Goal: Information Seeking & Learning: Learn about a topic

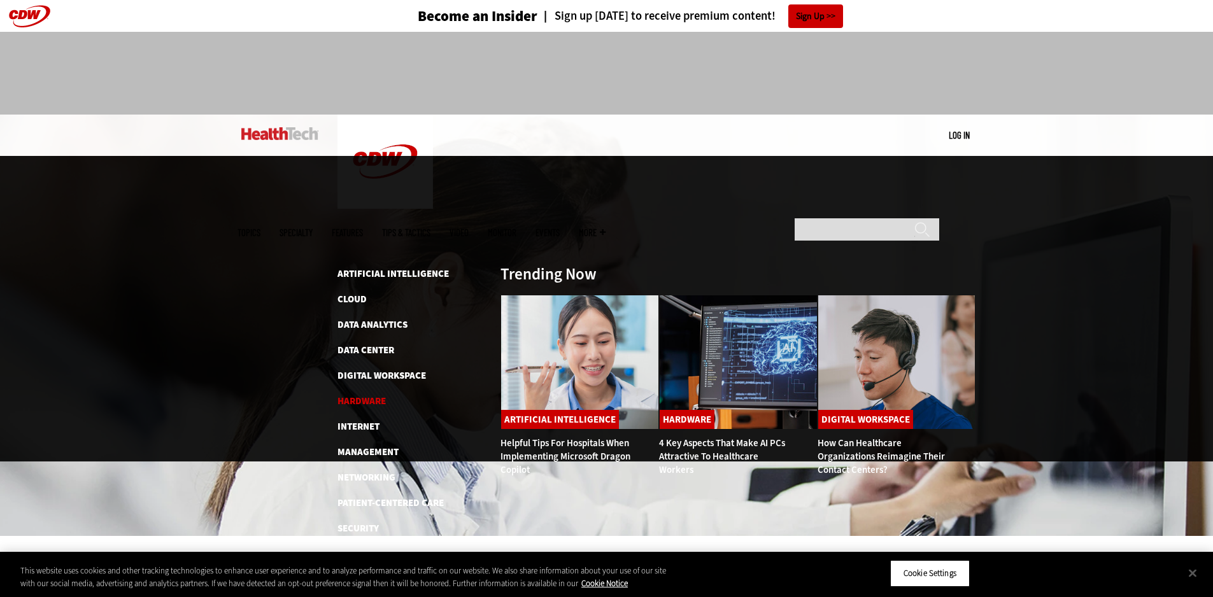
click at [376, 395] on link "Hardware" at bounding box center [361, 401] width 48 height 13
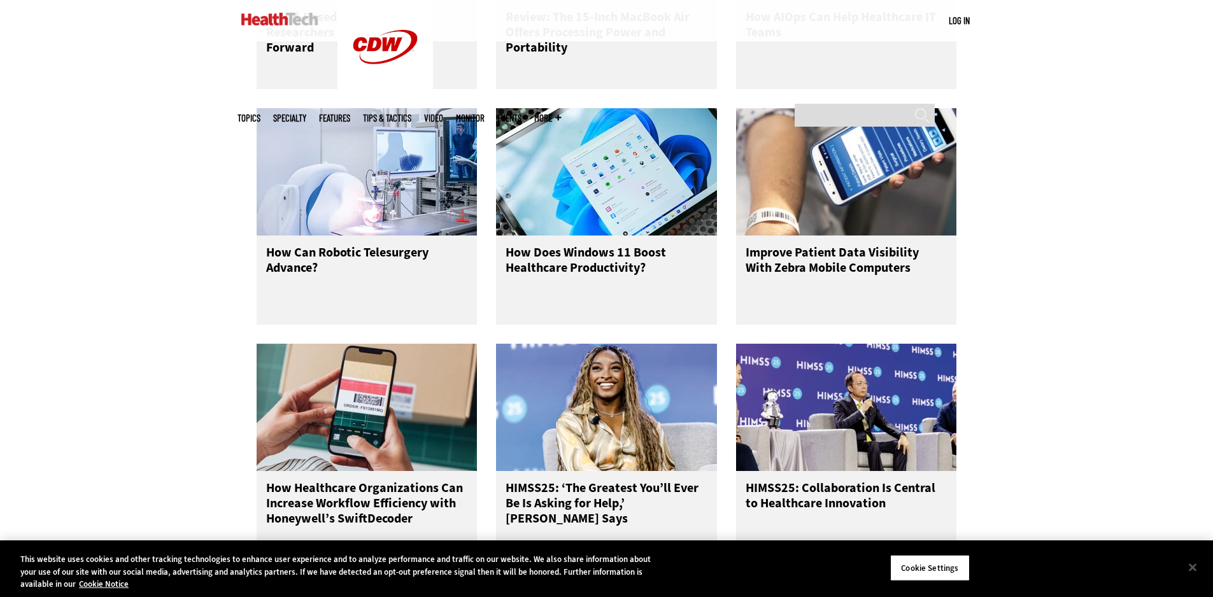
scroll to position [1273, 0]
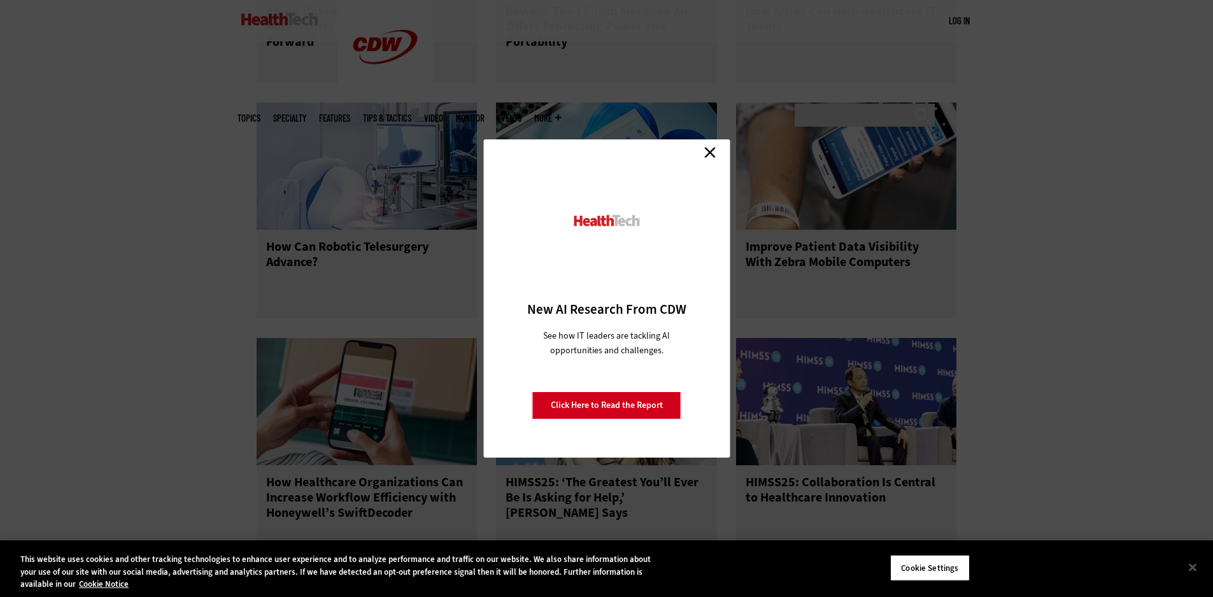
click at [715, 155] on link "Close" at bounding box center [709, 152] width 19 height 19
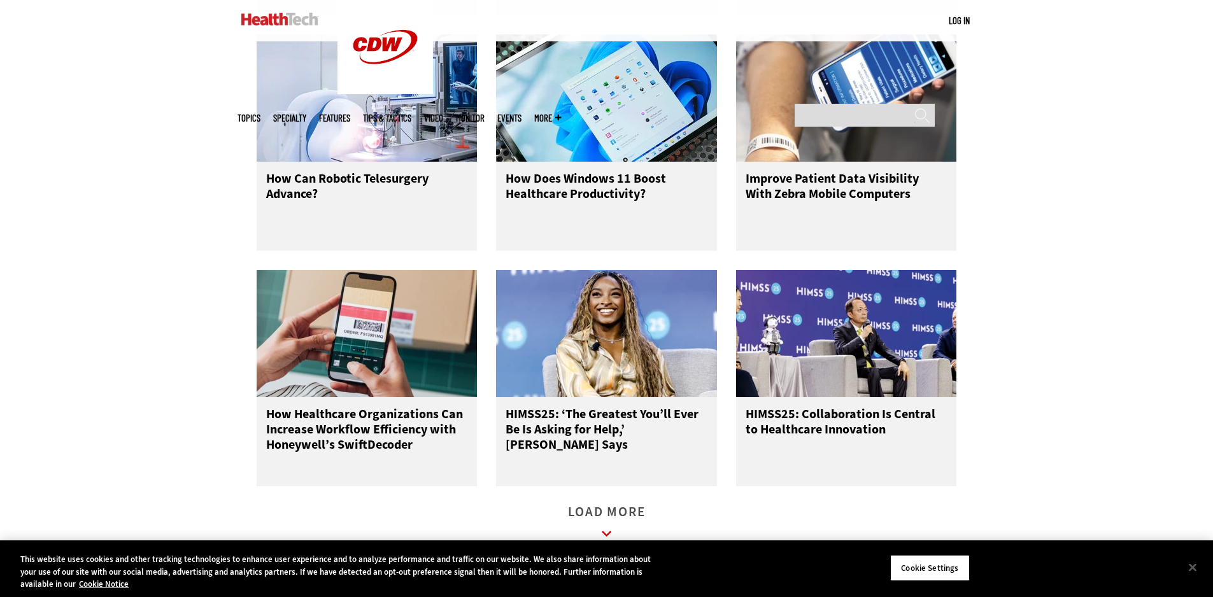
scroll to position [1528, 0]
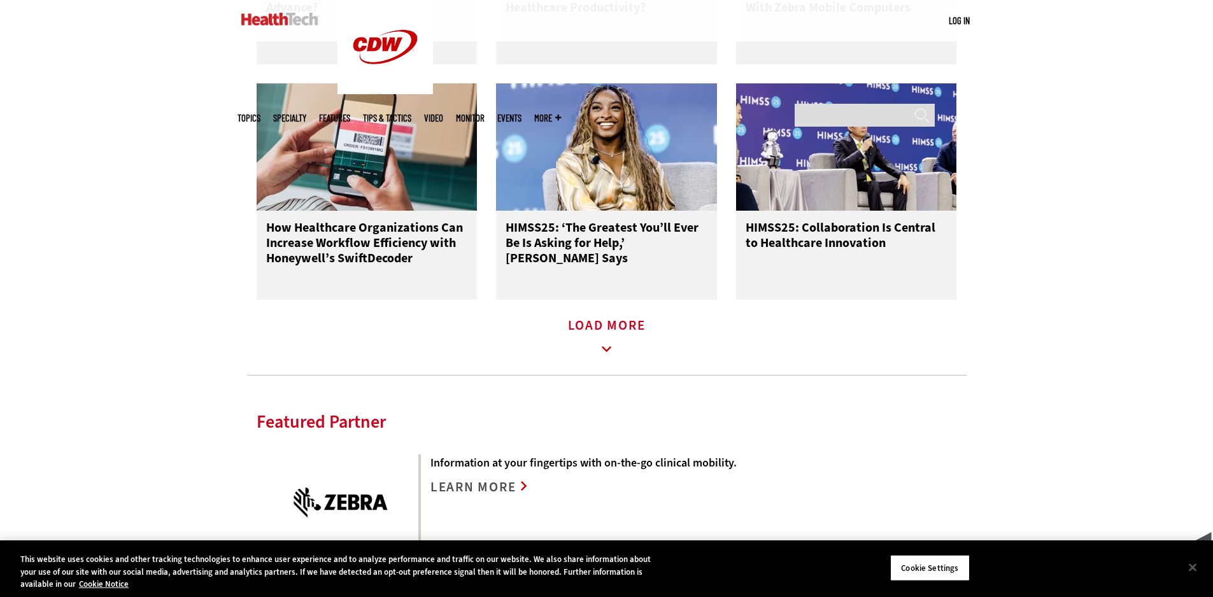
click at [625, 337] on link "Load More" at bounding box center [607, 338] width 78 height 35
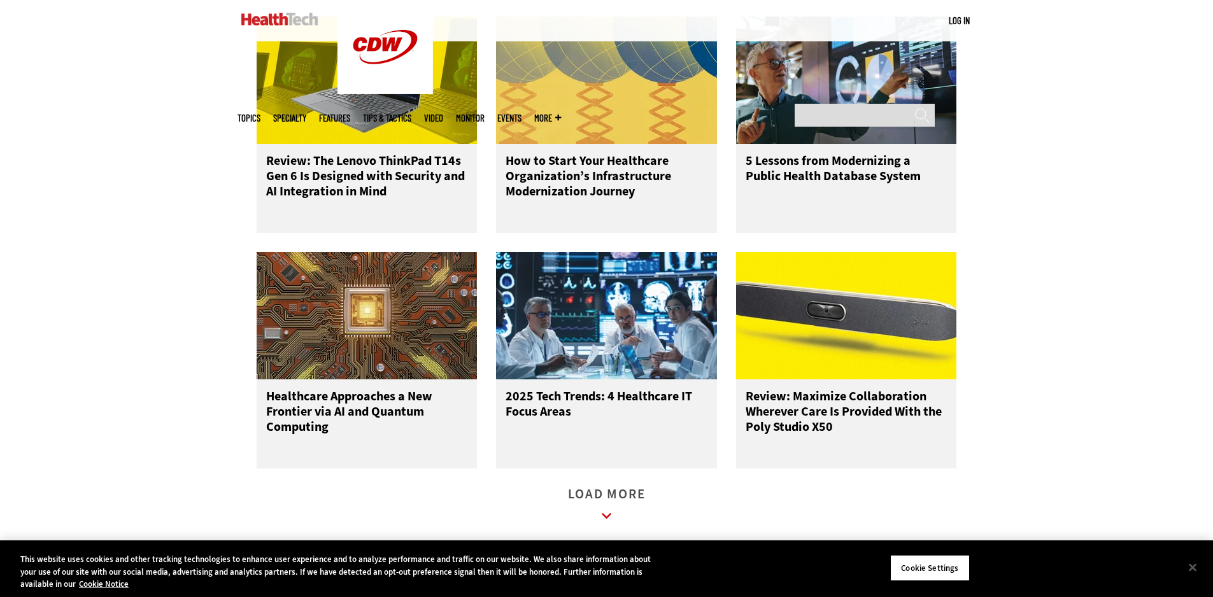
scroll to position [2228, 0]
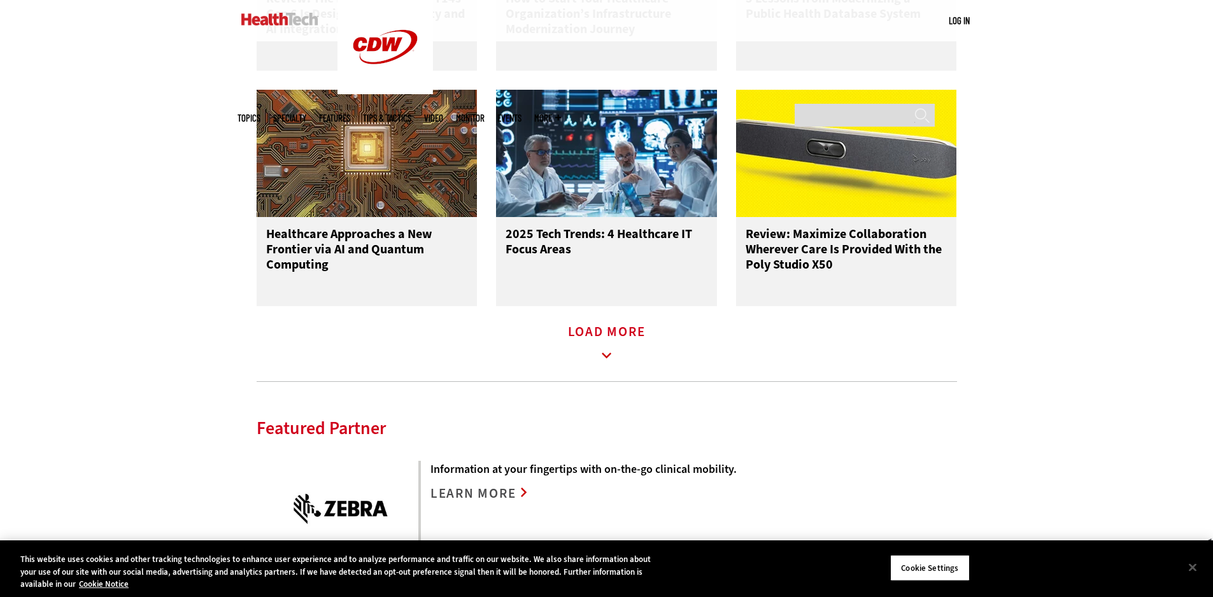
click at [598, 352] on link "Load More" at bounding box center [607, 344] width 78 height 35
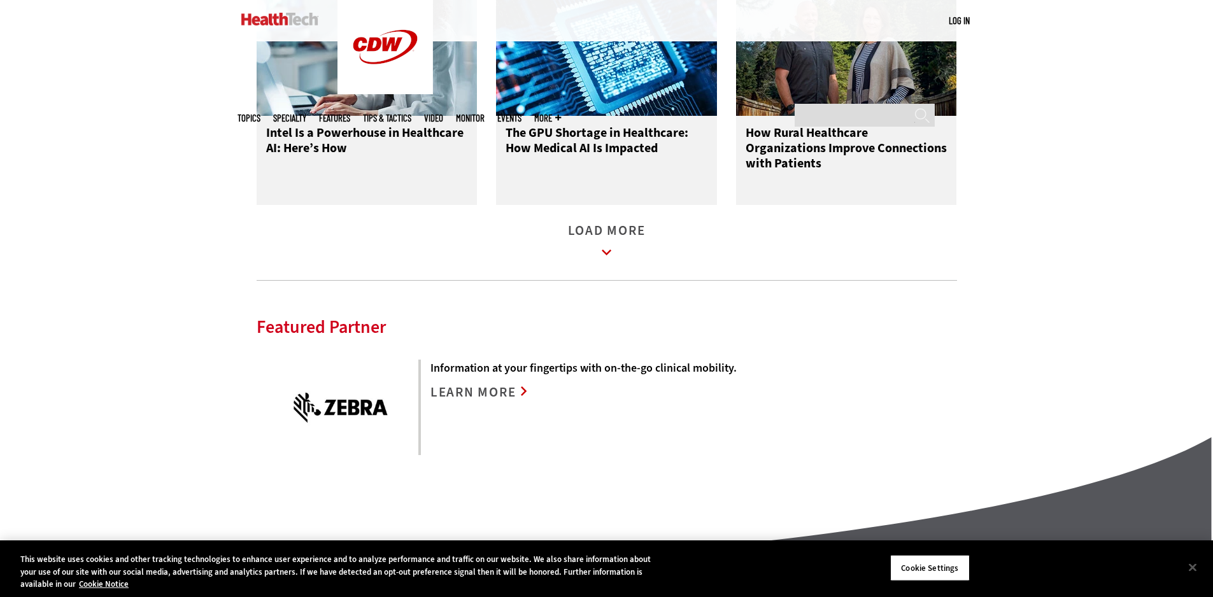
scroll to position [3056, 0]
